Goal: Information Seeking & Learning: Learn about a topic

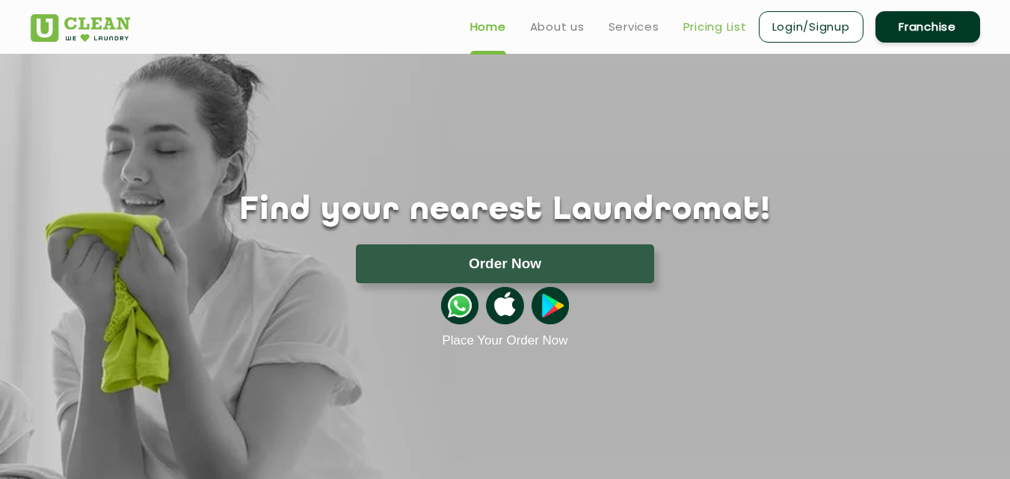
click at [705, 31] on link "Pricing List" at bounding box center [715, 27] width 64 height 18
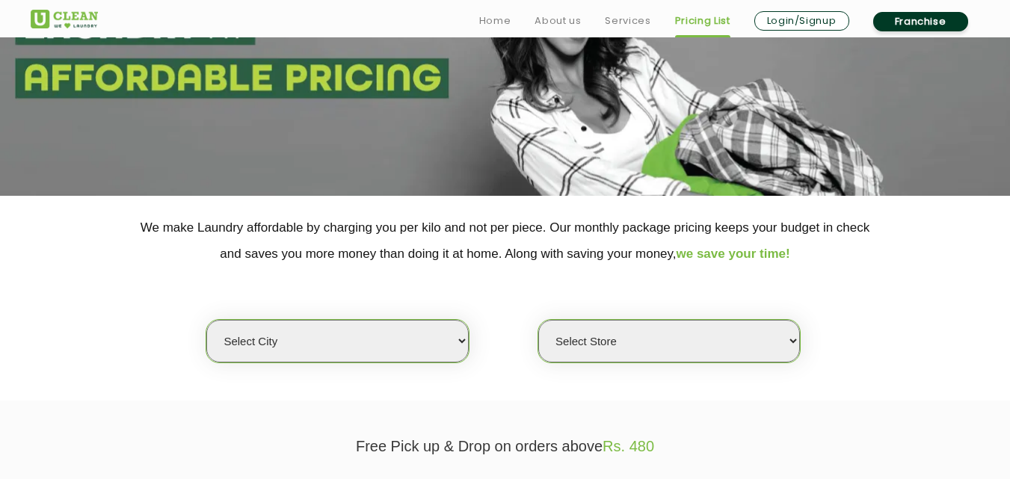
scroll to position [179, 0]
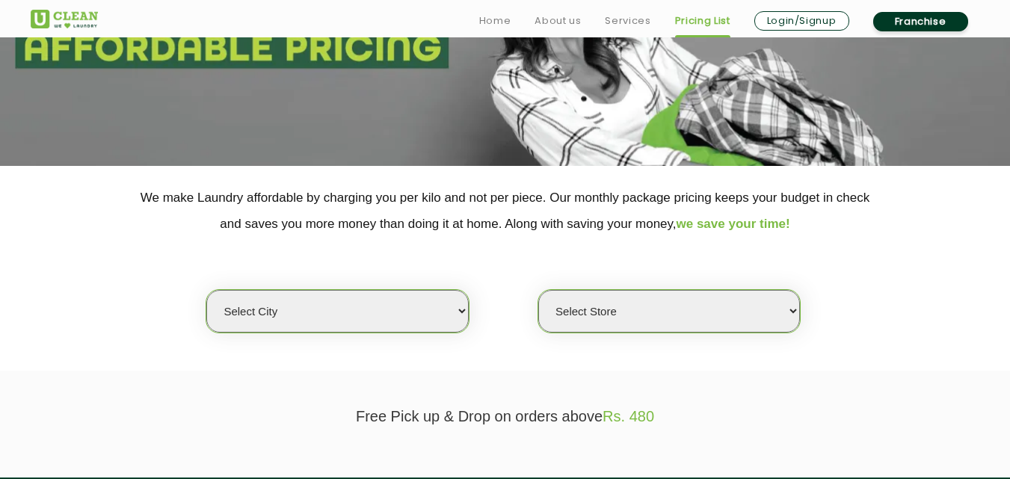
click at [326, 311] on select "Select city [GEOGRAPHIC_DATA] [GEOGRAPHIC_DATA] [GEOGRAPHIC_DATA] [GEOGRAPHIC_D…" at bounding box center [337, 311] width 262 height 43
select select "2"
click at [206, 290] on select "Select city [GEOGRAPHIC_DATA] [GEOGRAPHIC_DATA] [GEOGRAPHIC_DATA] [GEOGRAPHIC_D…" at bounding box center [337, 311] width 262 height 43
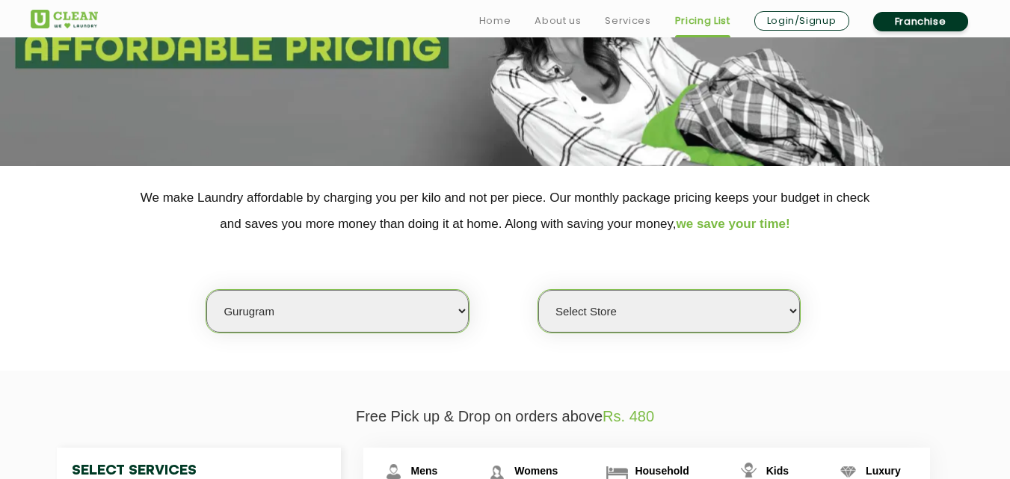
click at [640, 304] on select "Select Store [GEOGRAPHIC_DATA] Sector 66 [GEOGRAPHIC_DATA] Phase [GEOGRAPHIC_DA…" at bounding box center [669, 311] width 262 height 43
click at [720, 309] on select "Select Store [GEOGRAPHIC_DATA] Sector 66 [GEOGRAPHIC_DATA] Phase [GEOGRAPHIC_DA…" at bounding box center [669, 311] width 262 height 43
click at [538, 290] on select "Select Store [GEOGRAPHIC_DATA] Sector 66 [GEOGRAPHIC_DATA] Phase [GEOGRAPHIC_DA…" at bounding box center [669, 311] width 262 height 43
select select "539"
click at [892, 333] on section "We make Laundry affordable by charging you per kilo and not per piece. Our mont…" at bounding box center [505, 268] width 1010 height 205
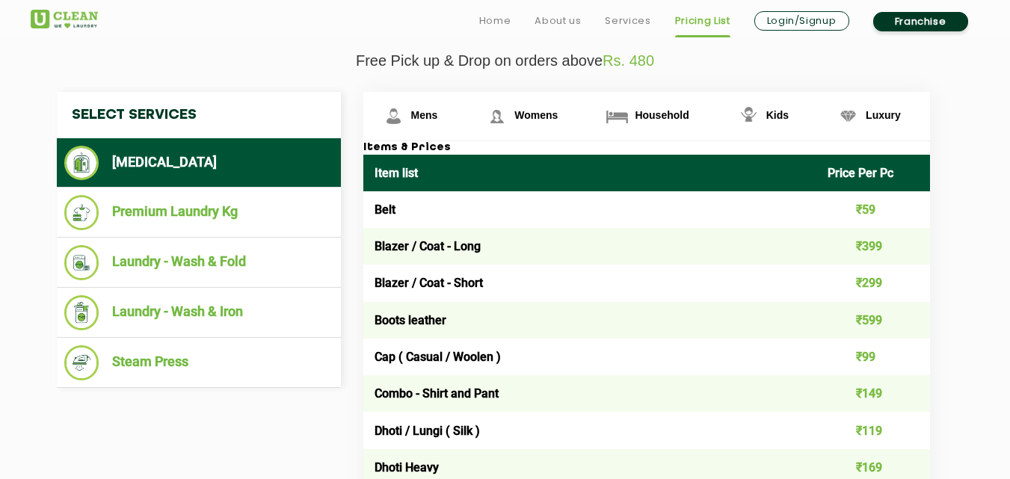
scroll to position [538, 0]
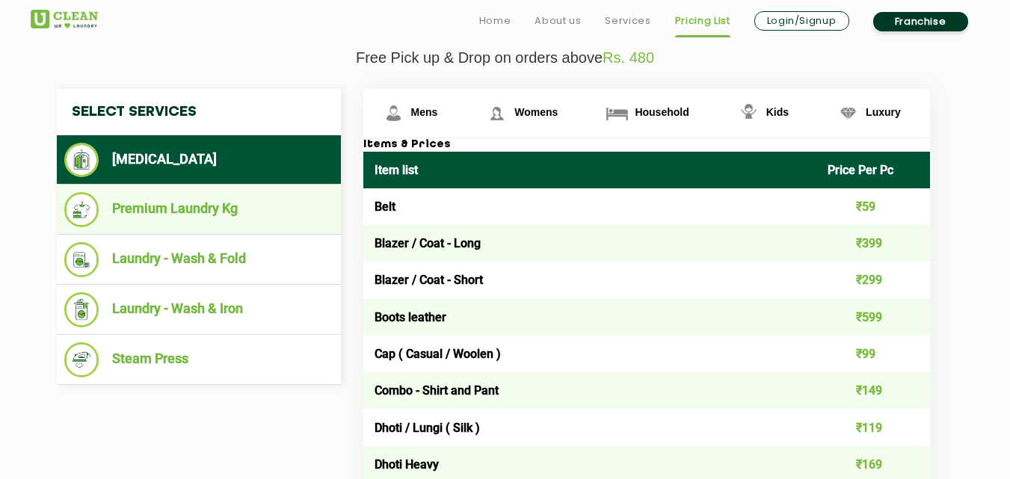
click at [187, 198] on li "Premium Laundry Kg" at bounding box center [198, 209] width 269 height 35
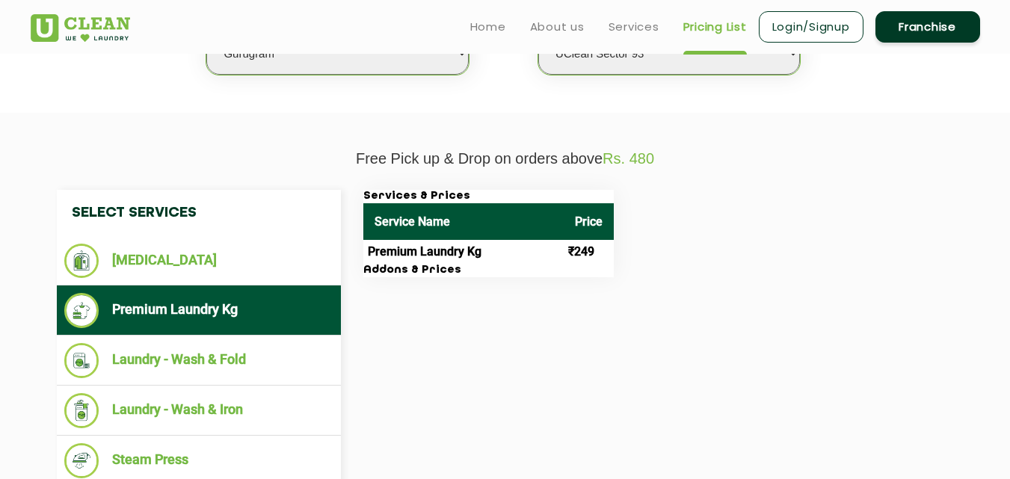
scroll to position [418, 0]
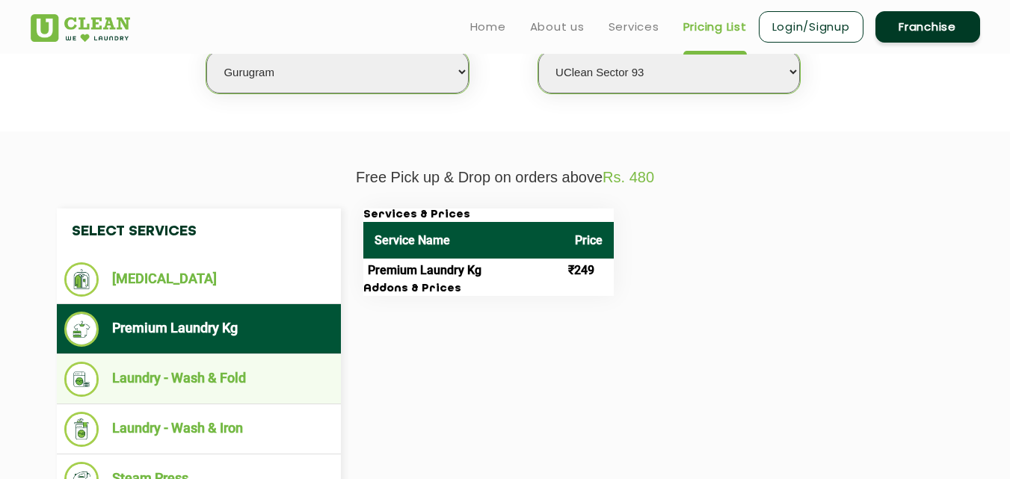
click at [173, 381] on li "Laundry - Wash & Fold" at bounding box center [198, 379] width 269 height 35
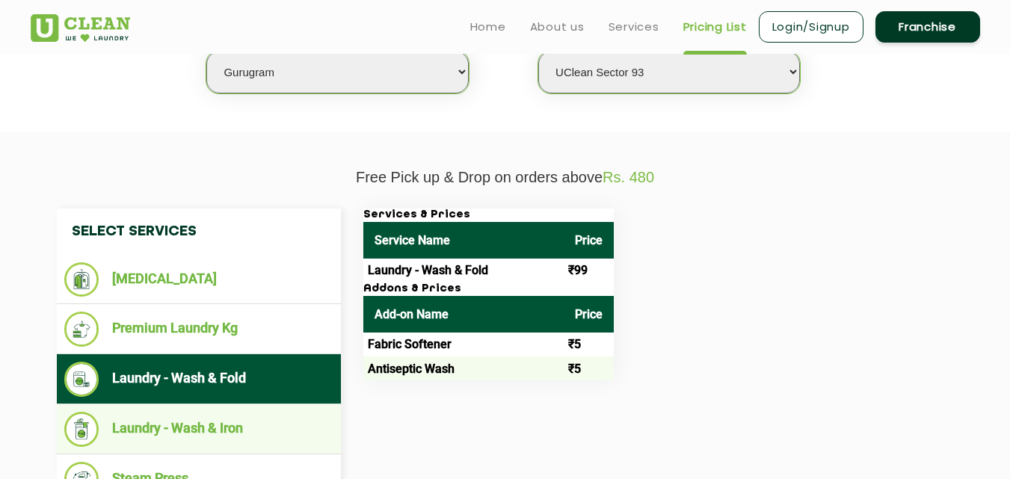
click at [174, 427] on li "Laundry - Wash & Iron" at bounding box center [198, 429] width 269 height 35
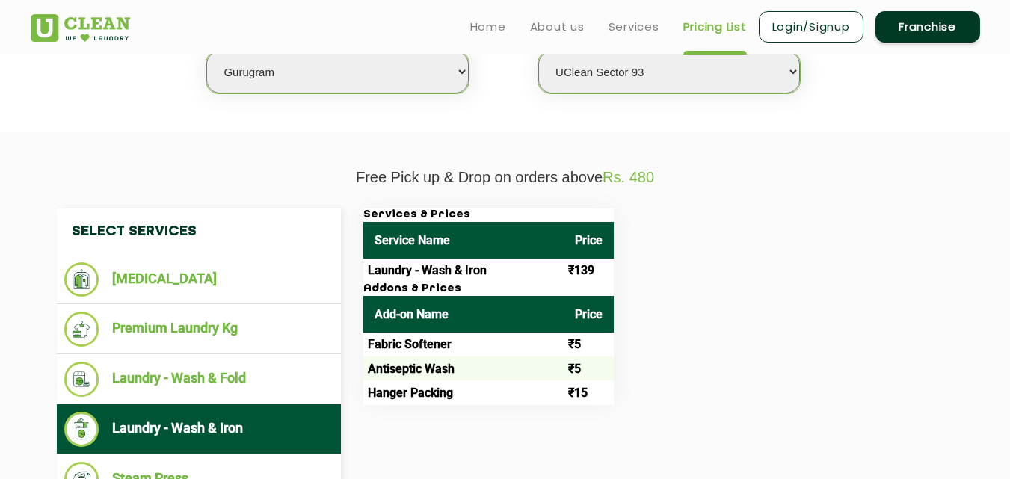
click at [736, 293] on div "Services & Prices Service Name Price Laundry - Wash & Iron ₹139 Addons & Prices…" at bounding box center [658, 306] width 613 height 197
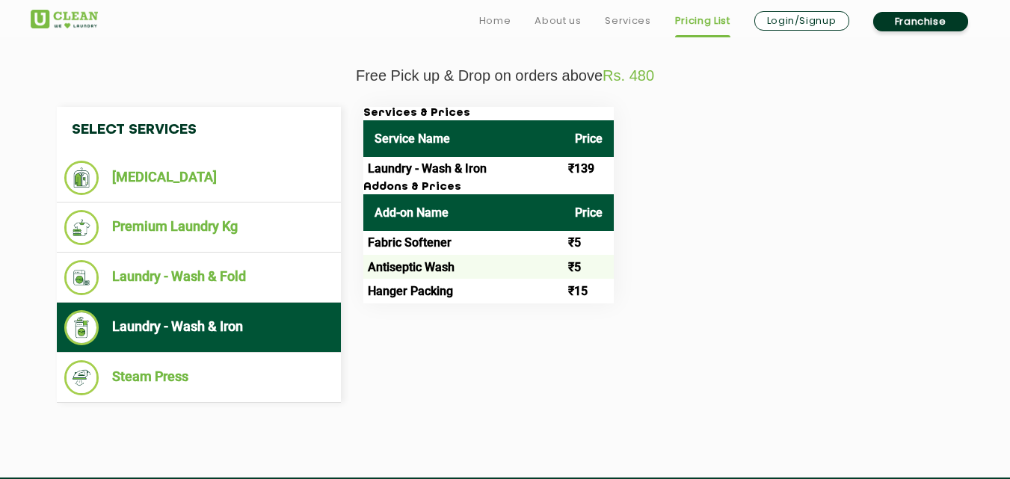
scroll to position [538, 0]
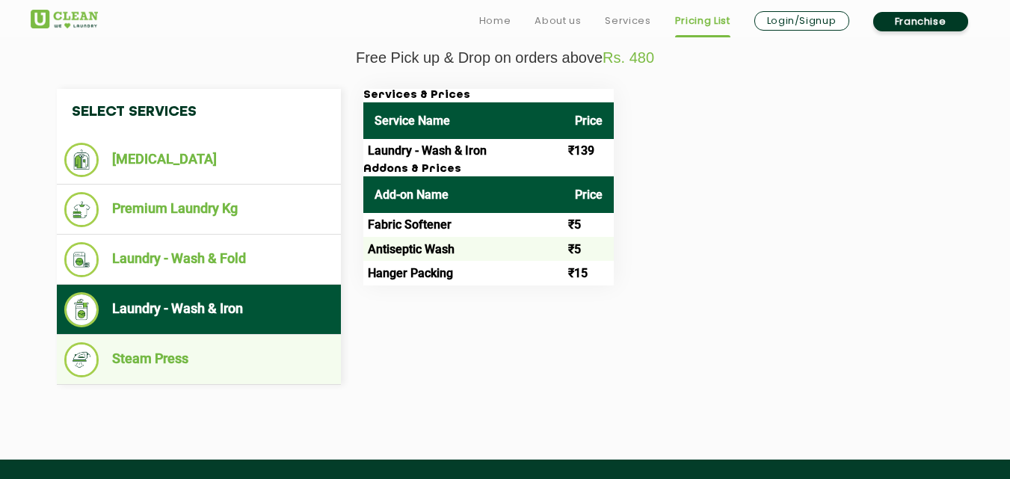
click at [140, 352] on li "Steam Press" at bounding box center [198, 359] width 269 height 35
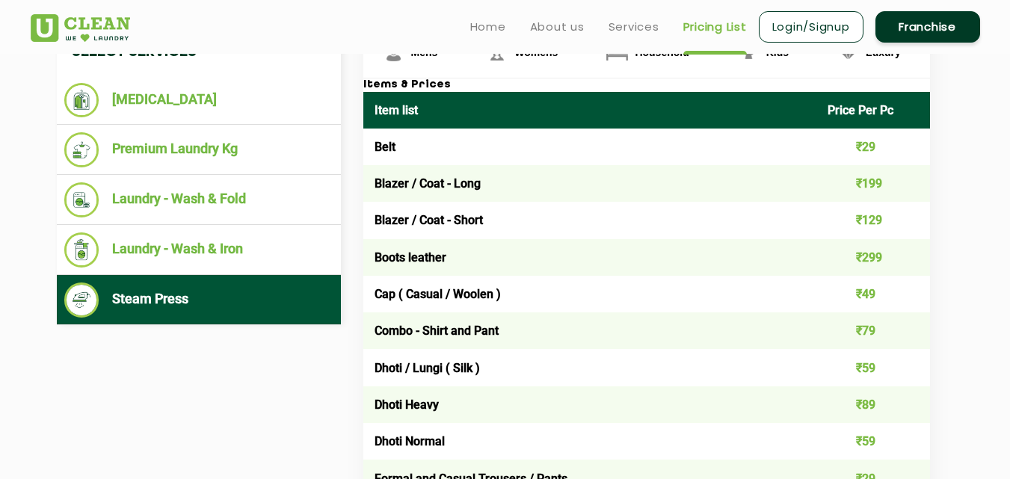
scroll to position [568, 0]
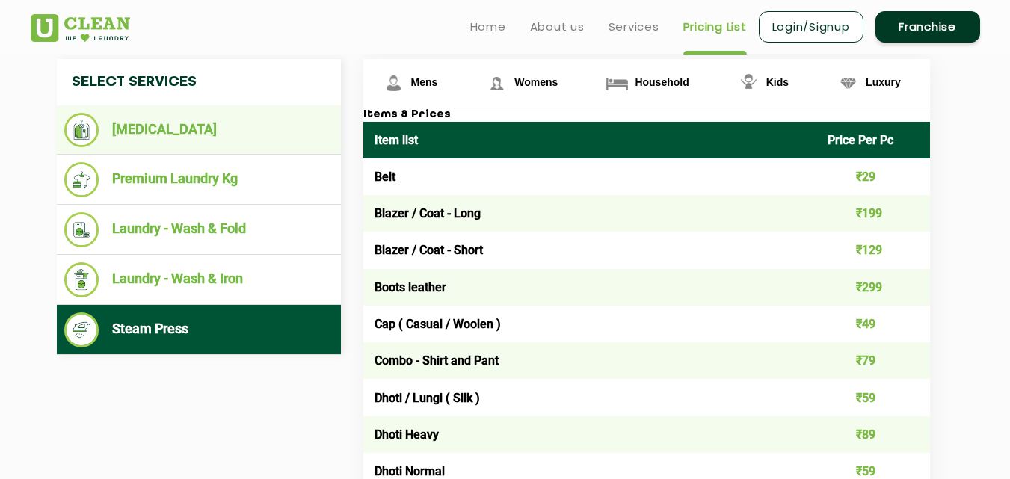
click at [158, 137] on li "[MEDICAL_DATA]" at bounding box center [198, 130] width 269 height 34
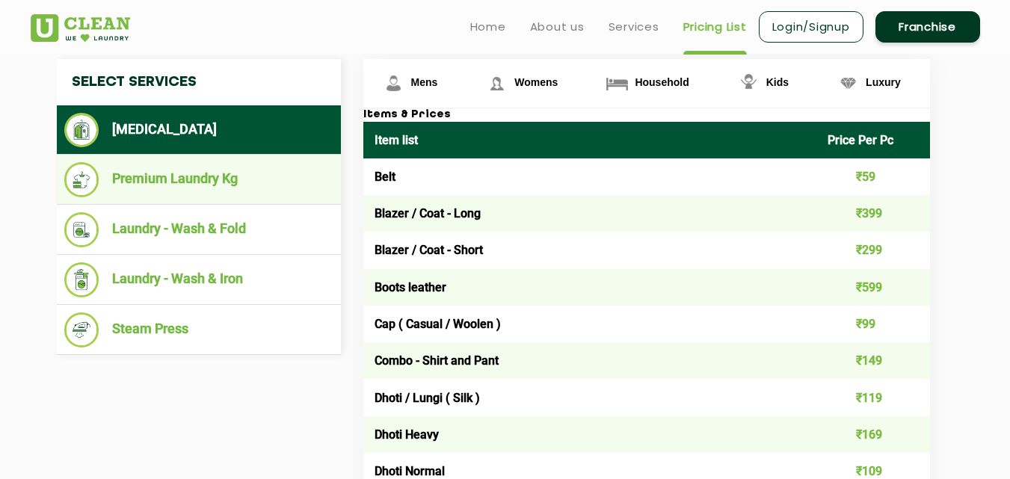
click at [158, 183] on li "Premium Laundry Kg" at bounding box center [198, 179] width 269 height 35
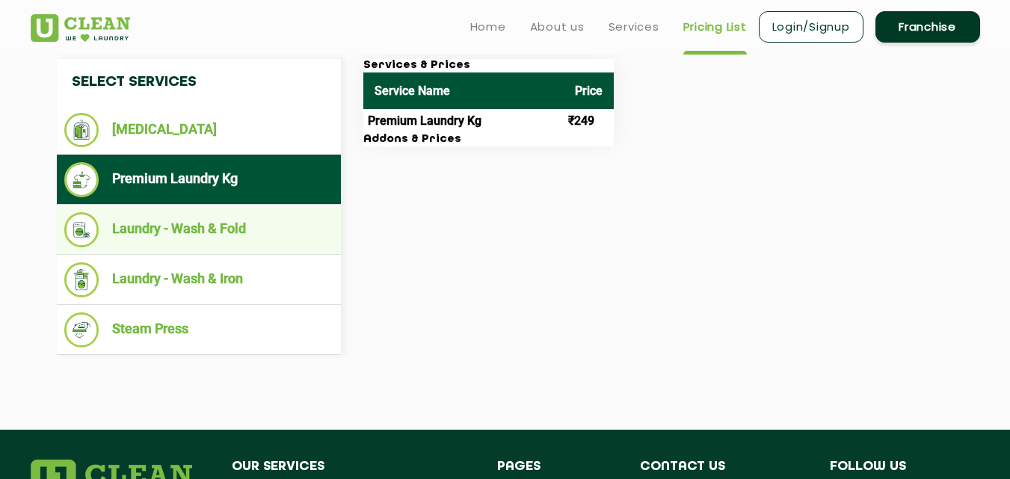
click at [160, 226] on li "Laundry - Wash & Fold" at bounding box center [198, 229] width 269 height 35
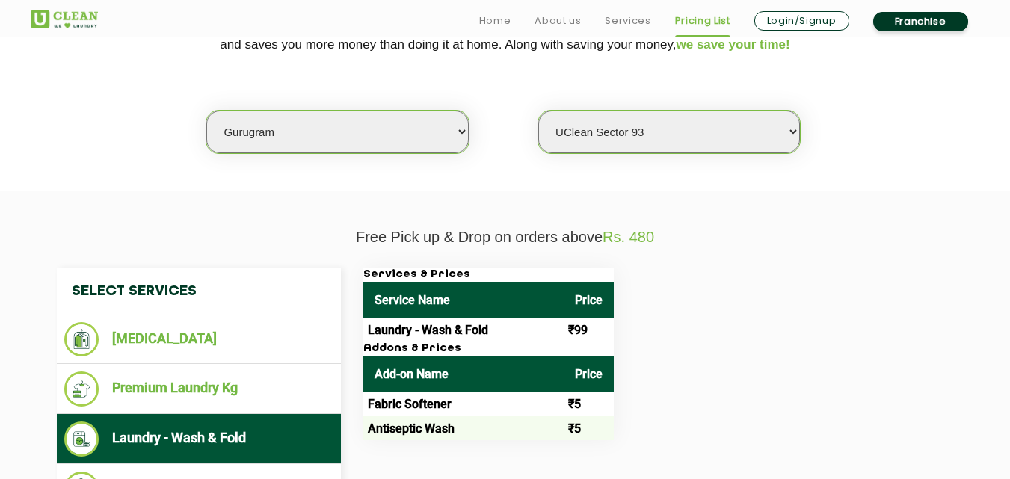
scroll to position [389, 0]
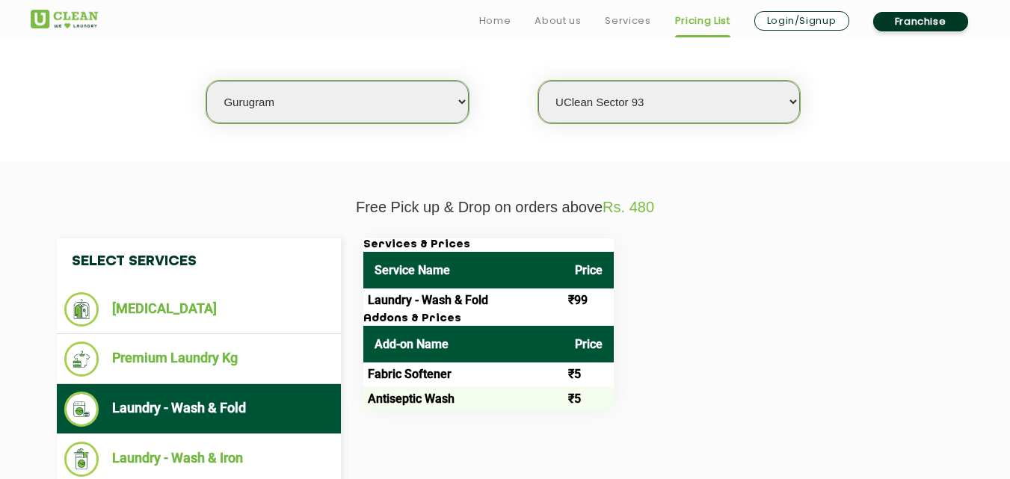
click at [886, 276] on div "Services & Prices Service Name Price Laundry - Wash & Fold ₹99 Addons & Prices …" at bounding box center [658, 324] width 613 height 172
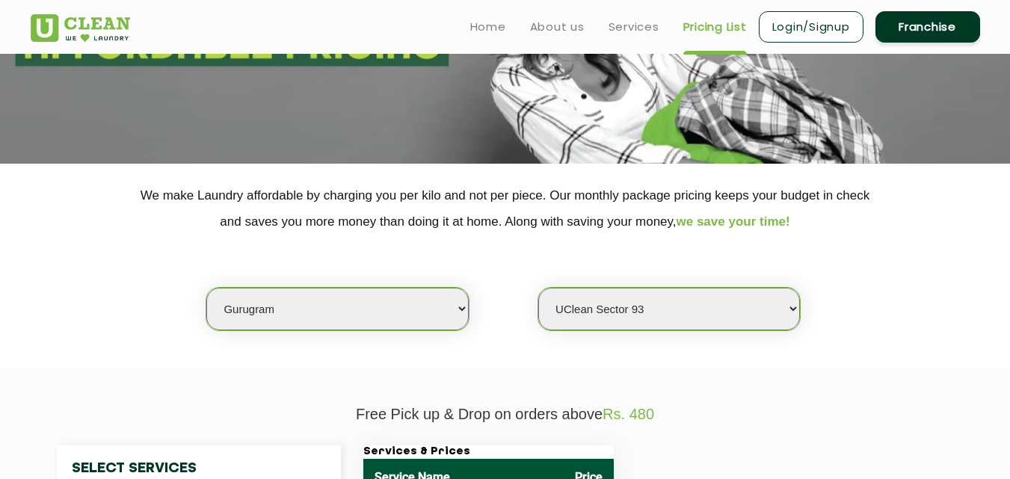
scroll to position [0, 0]
